Goal: Task Accomplishment & Management: Manage account settings

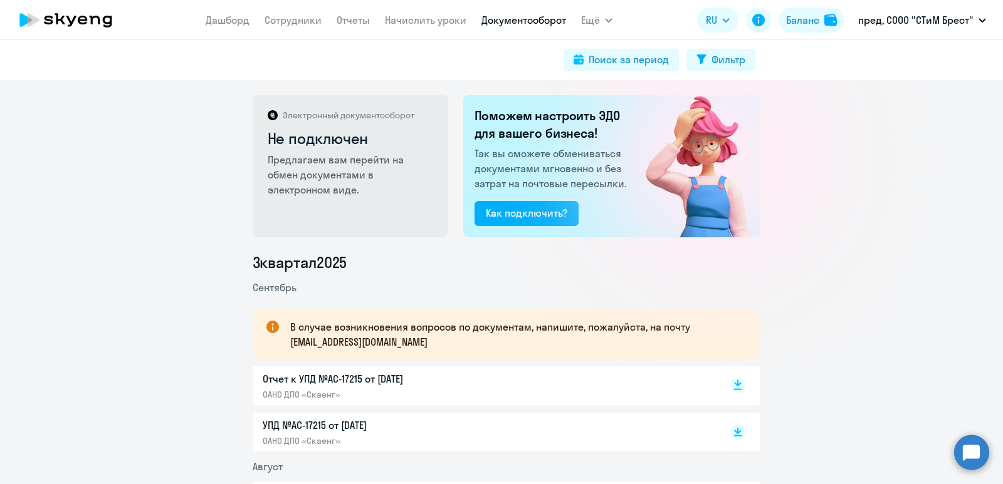
click at [730, 387] on rect at bounding box center [737, 385] width 15 height 15
click at [734, 431] on icon at bounding box center [738, 430] width 8 height 6
click at [961, 24] on p "пред, СООО "СТиМ Брест"" at bounding box center [915, 20] width 115 height 15
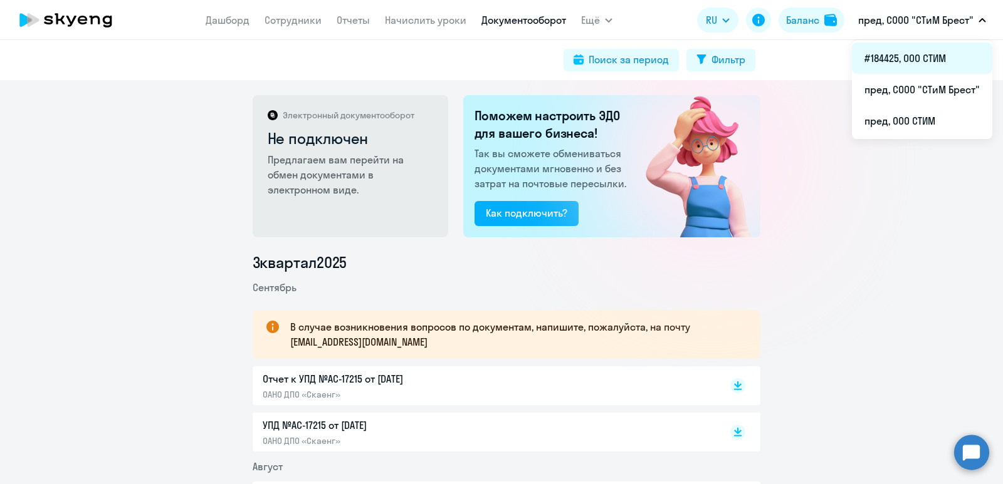
click at [902, 52] on li "#184425, ООО СТИМ" at bounding box center [922, 58] width 140 height 31
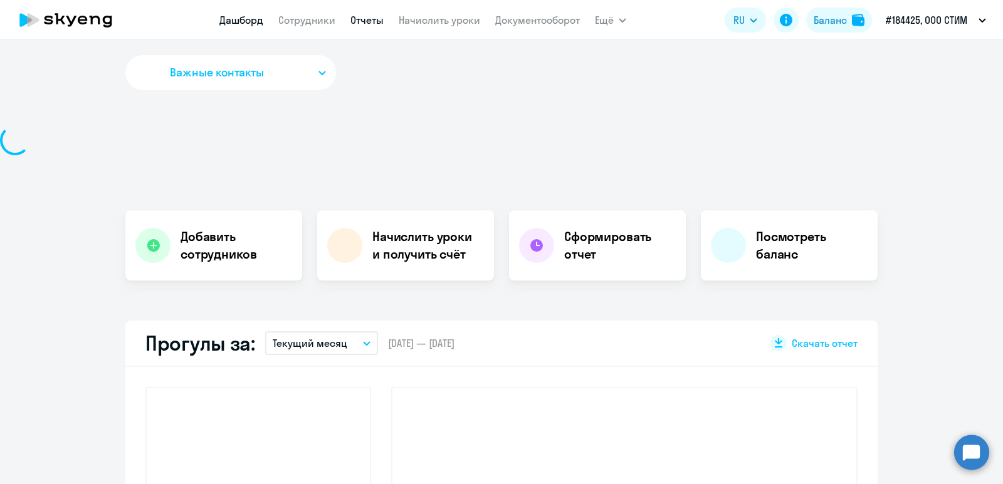
select select "30"
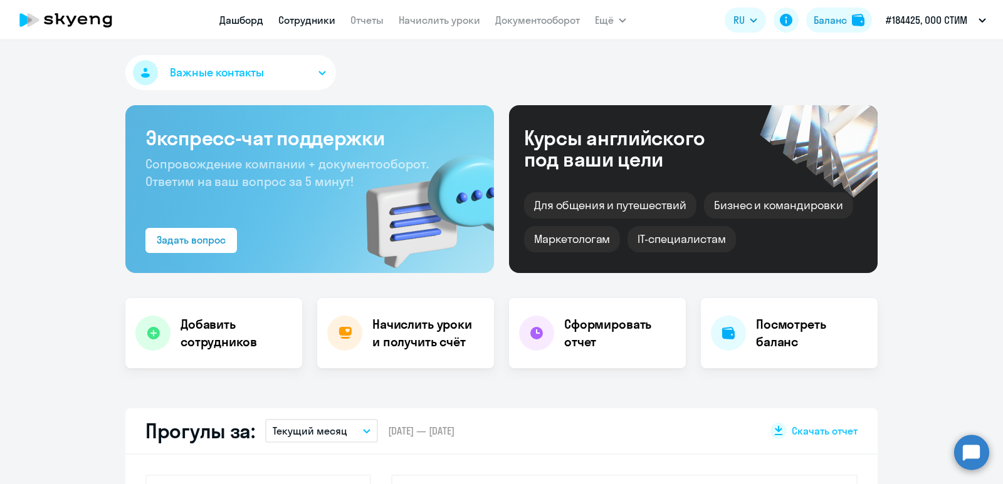
click at [310, 14] on link "Сотрудники" at bounding box center [306, 20] width 57 height 13
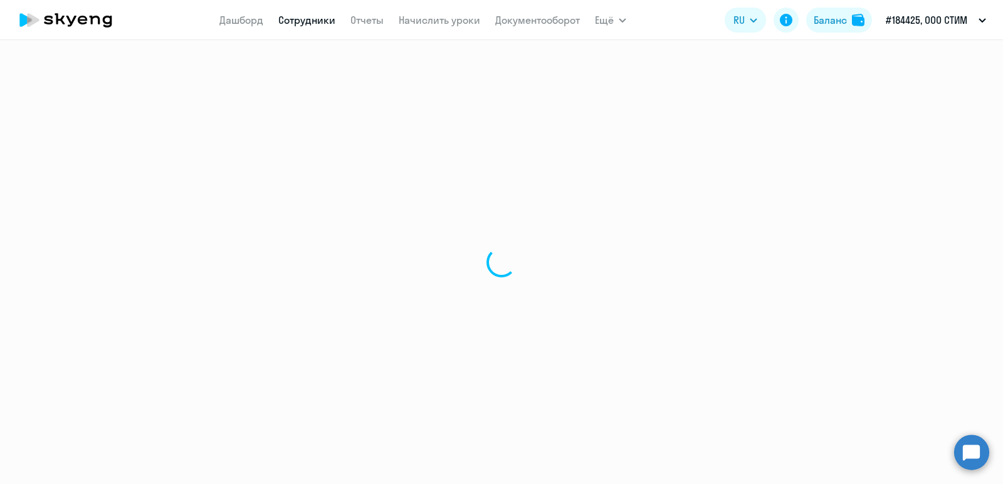
select select "30"
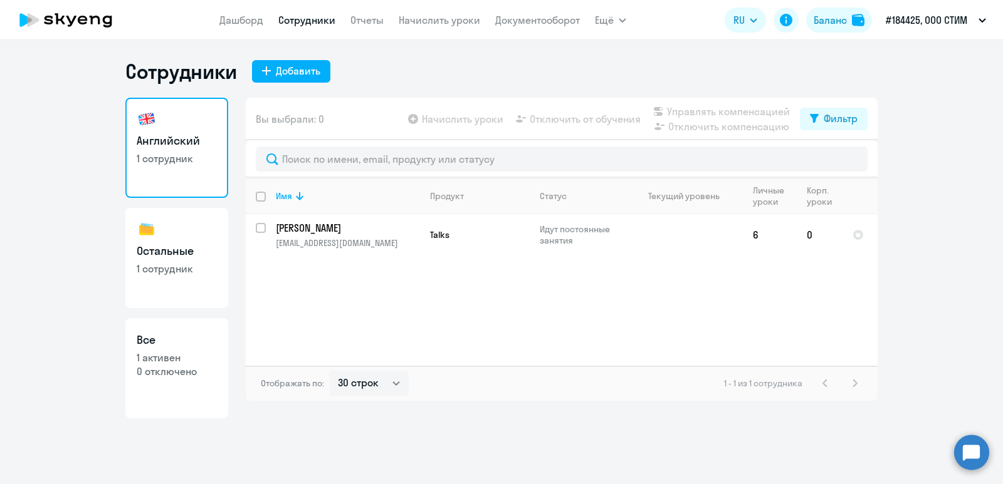
click at [508, 29] on nav "[PERSON_NAME] Отчеты Начислить уроки Документооборот" at bounding box center [399, 20] width 360 height 25
click at [522, 28] on nav "[PERSON_NAME] Отчеты Начислить уроки Документооборот" at bounding box center [399, 20] width 360 height 25
click at [524, 24] on link "Документооборот" at bounding box center [537, 20] width 85 height 13
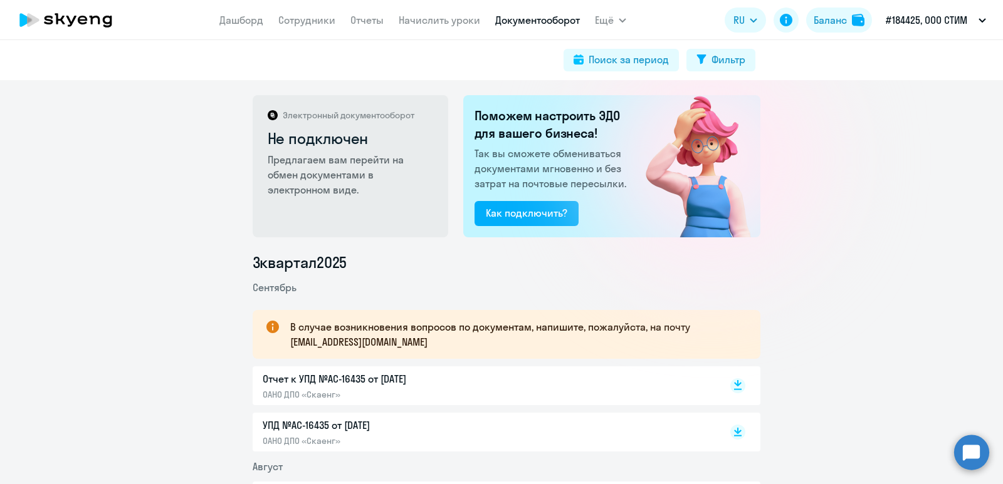
click at [730, 384] on rect at bounding box center [737, 385] width 15 height 15
drag, startPoint x: 729, startPoint y: 428, endPoint x: 722, endPoint y: 425, distance: 7.6
click at [730, 428] on rect at bounding box center [737, 432] width 15 height 15
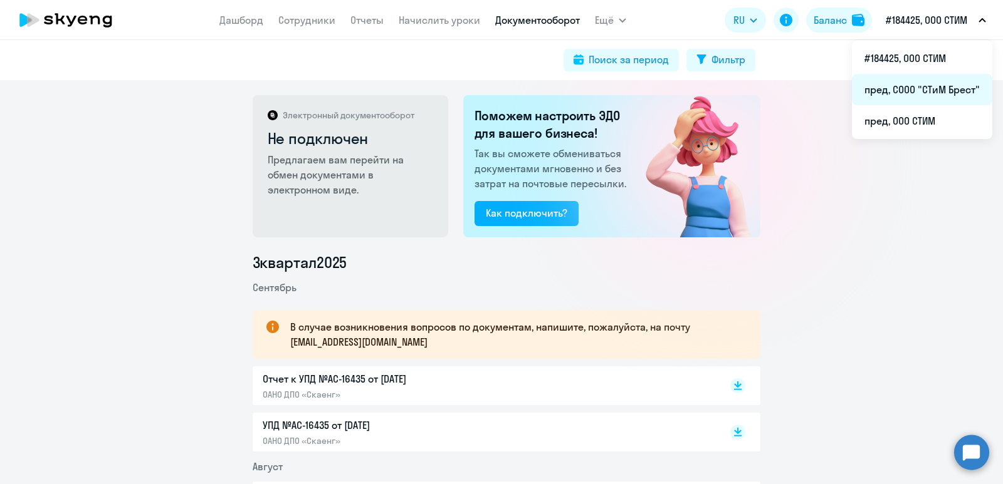
click at [932, 88] on li "пред, СООО "СТиМ Брест"" at bounding box center [922, 89] width 140 height 31
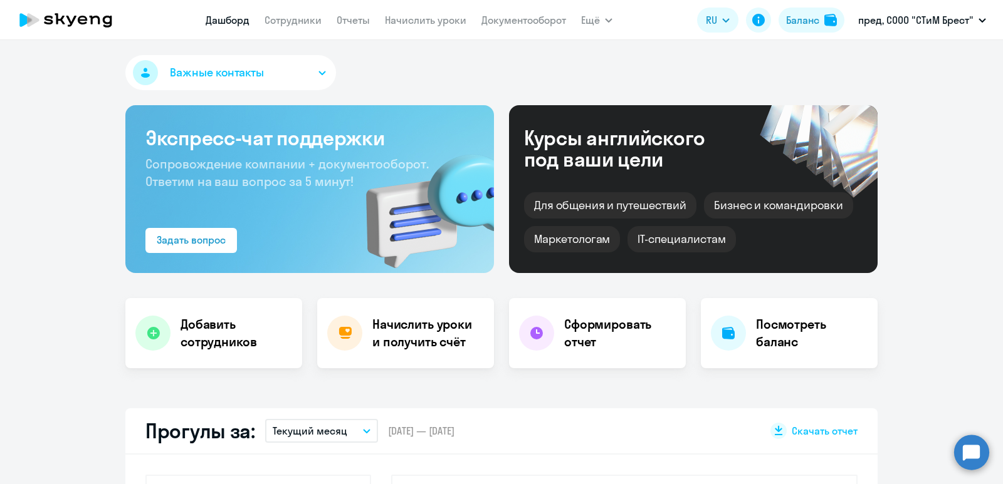
select select "30"
click at [310, 19] on link "Сотрудники" at bounding box center [292, 20] width 57 height 13
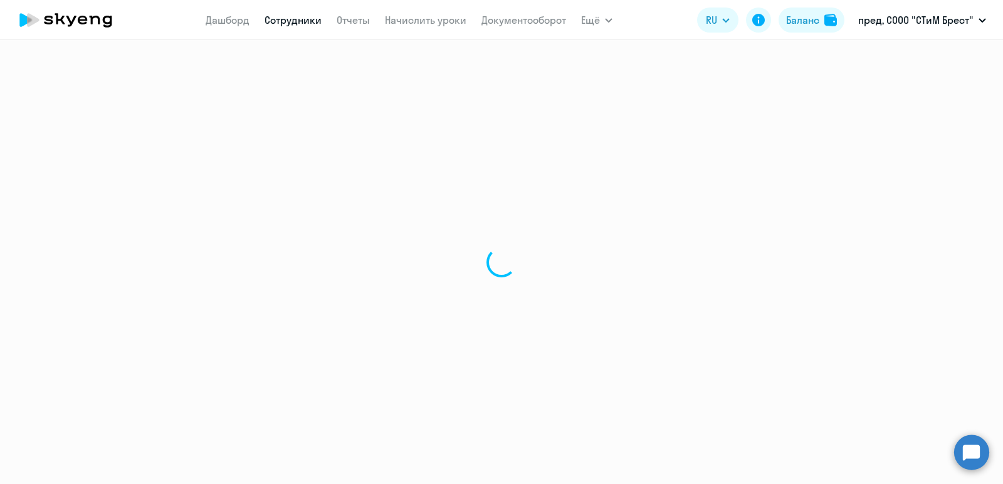
select select "30"
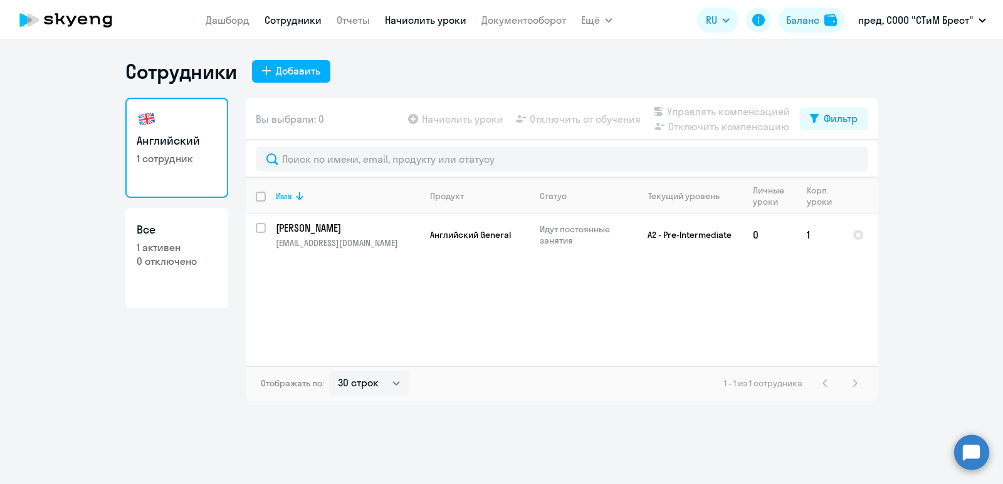
click at [409, 25] on link "Начислить уроки" at bounding box center [425, 20] width 81 height 13
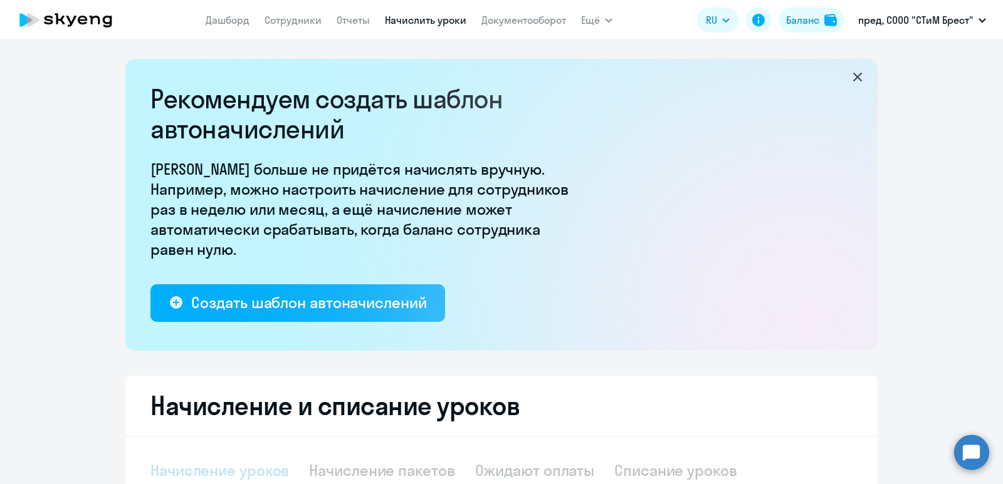
select select "10"
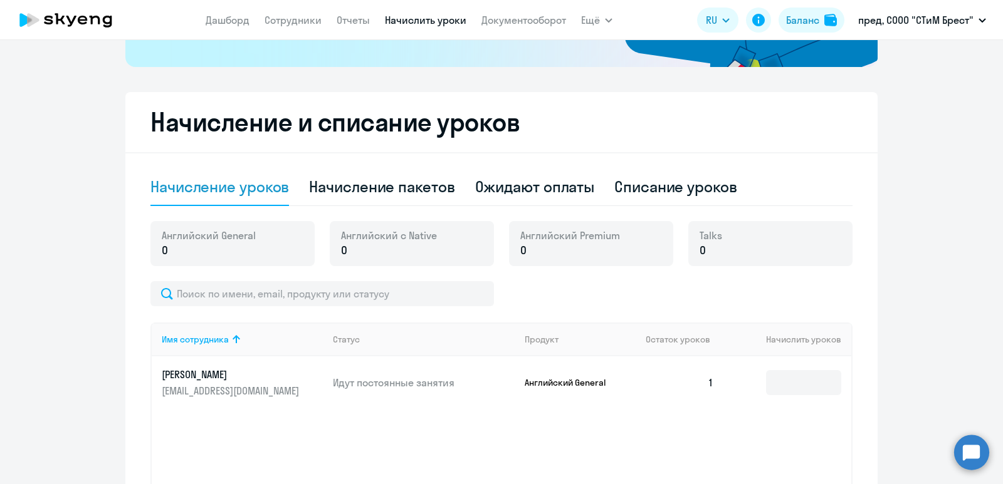
scroll to position [313, 0]
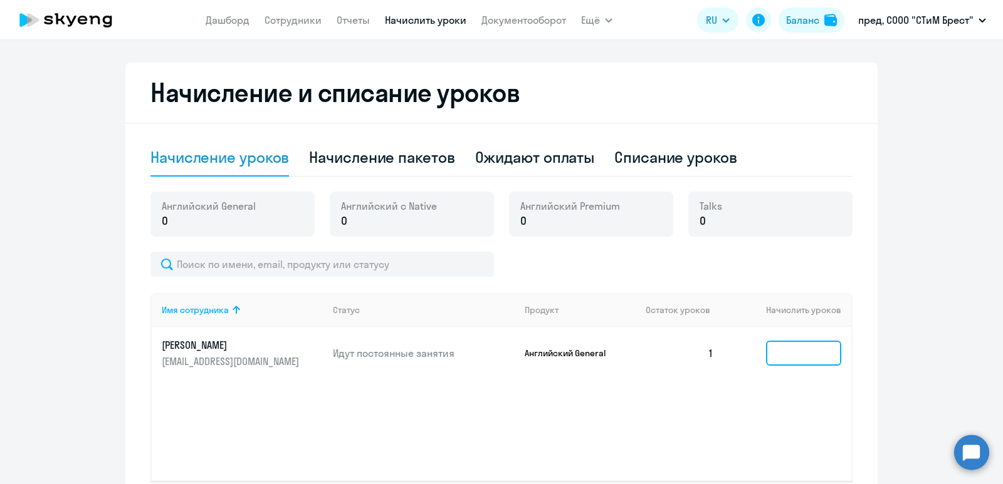
click at [800, 355] on input at bounding box center [803, 353] width 75 height 25
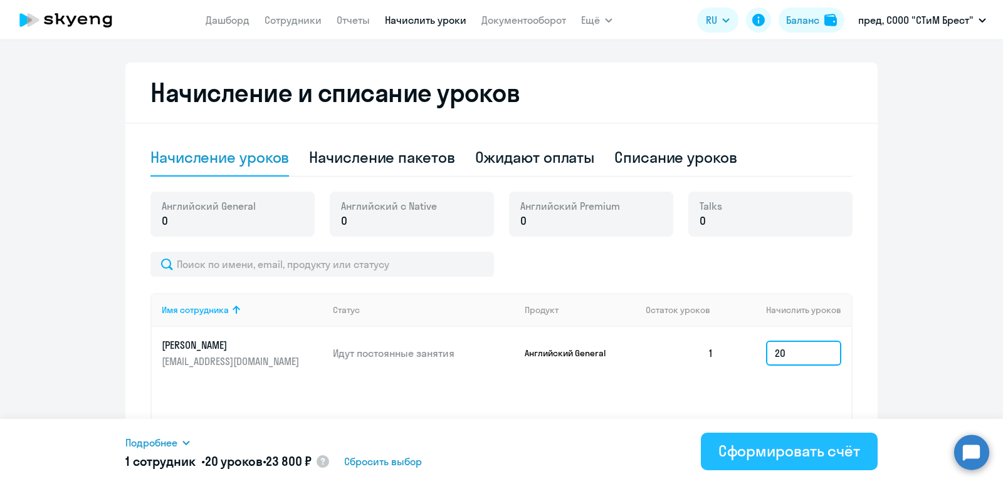
type input "20"
drag, startPoint x: 822, startPoint y: 451, endPoint x: 816, endPoint y: 461, distance: 12.4
click at [823, 450] on div "Сформировать счёт" at bounding box center [789, 451] width 142 height 20
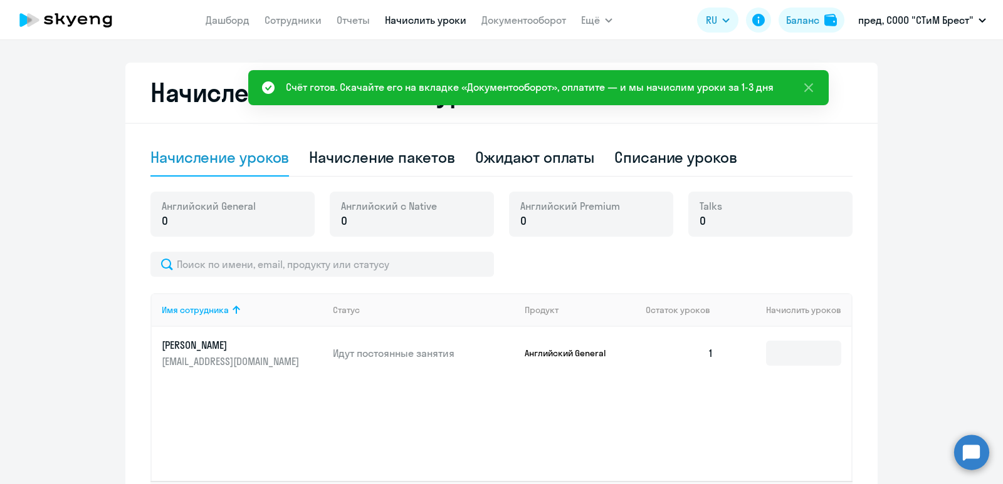
click at [521, 26] on app-menu-item-link "Документооборот" at bounding box center [523, 21] width 85 height 16
click at [501, 16] on link "Документооборот" at bounding box center [523, 20] width 85 height 13
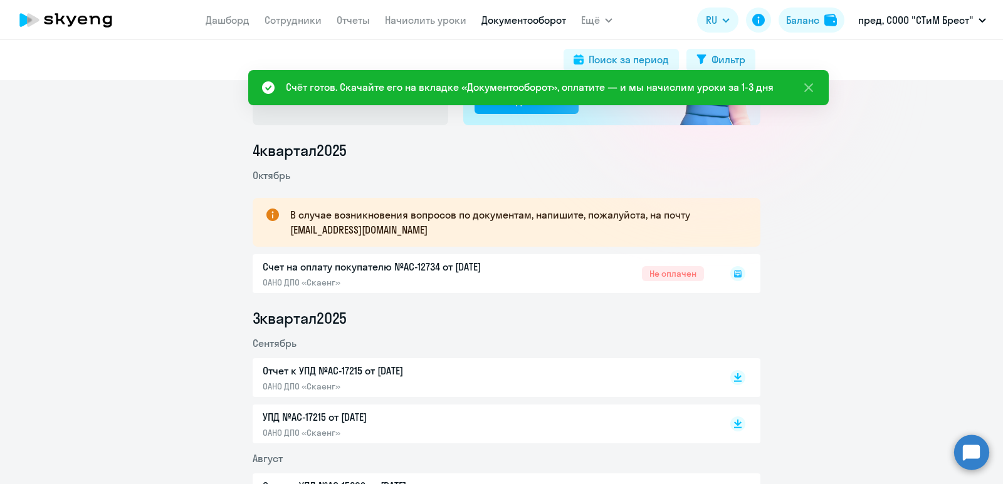
scroll to position [125, 0]
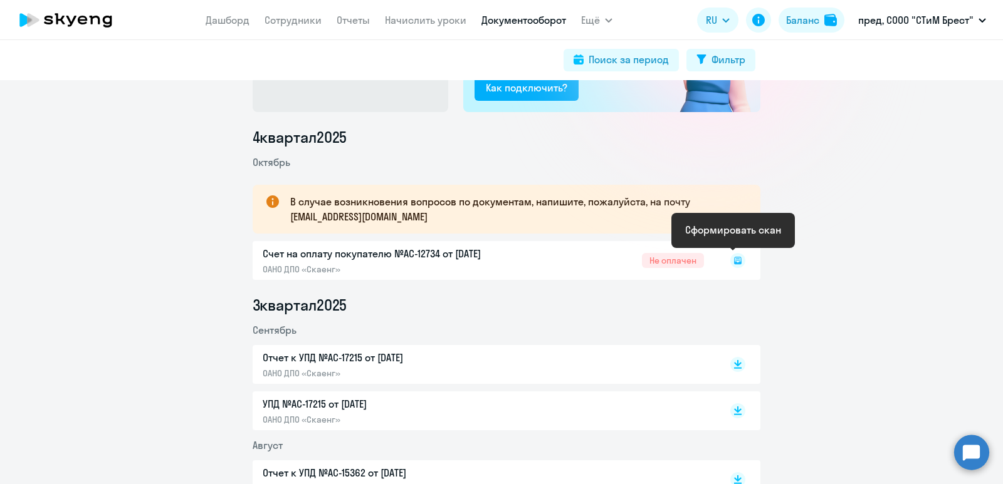
click at [730, 260] on rect at bounding box center [737, 260] width 15 height 15
click at [736, 261] on rect at bounding box center [737, 260] width 15 height 15
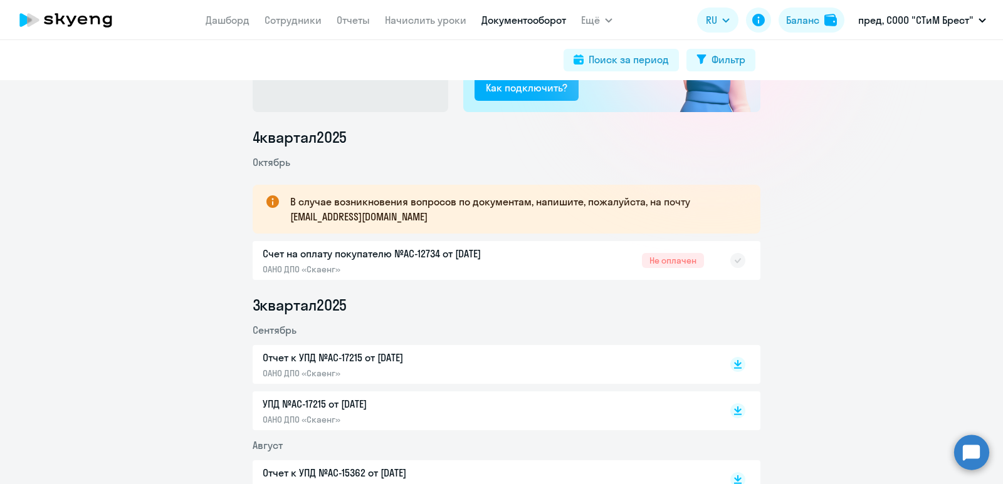
click at [736, 260] on rect at bounding box center [737, 260] width 15 height 15
drag, startPoint x: 175, startPoint y: 172, endPoint x: 162, endPoint y: 105, distance: 67.6
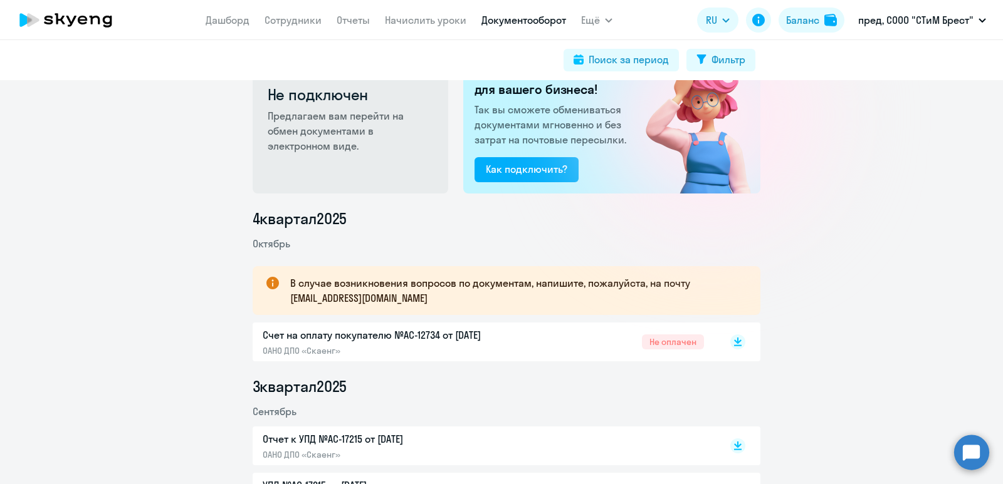
scroll to position [63, 0]
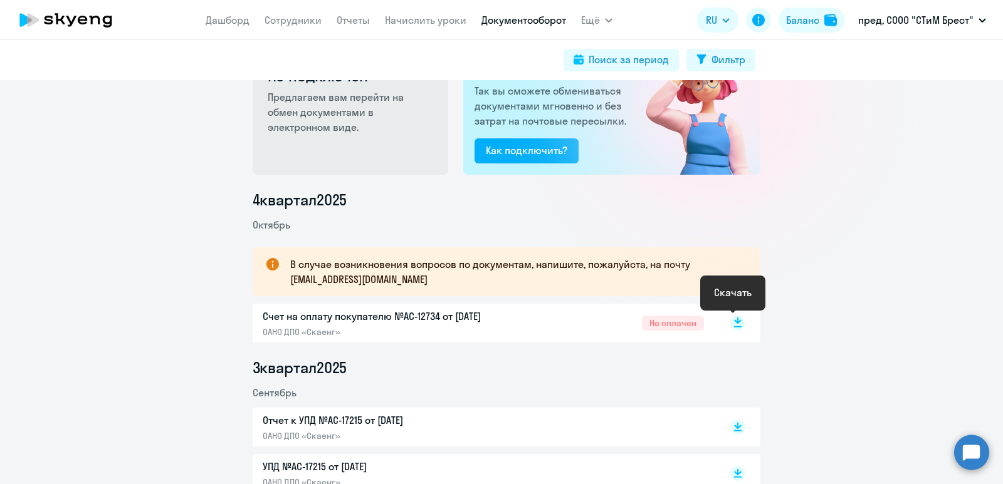
click at [734, 327] on icon at bounding box center [738, 326] width 8 height 1
